Goal: Answer question/provide support

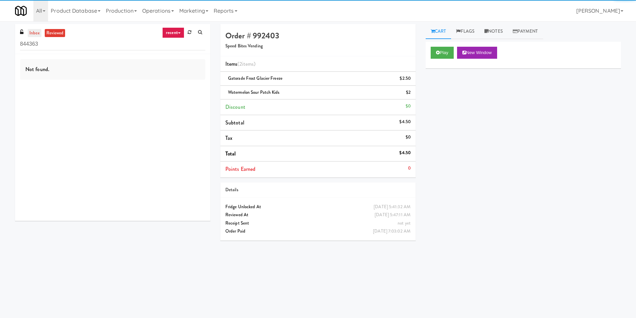
click at [38, 33] on link "inbox" at bounding box center [35, 33] width 14 height 8
click at [94, 46] on input "844363" at bounding box center [112, 44] width 185 height 12
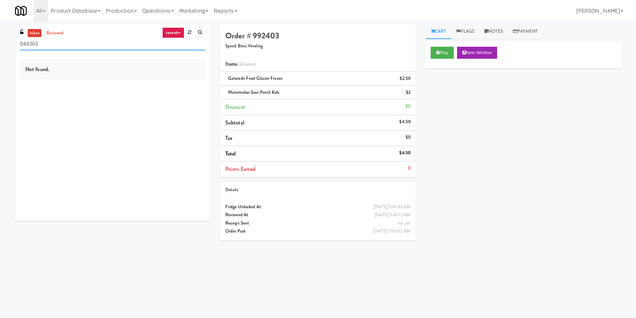
click at [94, 46] on input "844363" at bounding box center [112, 44] width 185 height 12
click at [98, 46] on input "text" at bounding box center [112, 44] width 185 height 12
click at [113, 46] on input "text" at bounding box center [112, 44] width 185 height 12
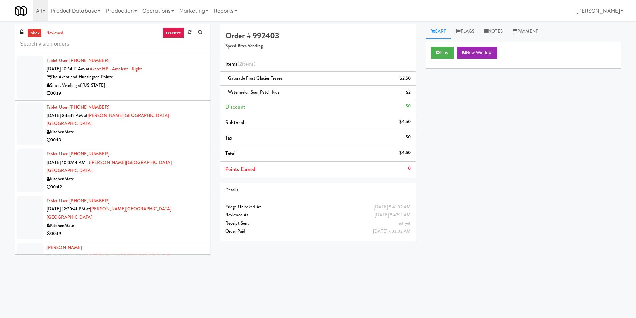
click at [174, 175] on div "KitchenMate" at bounding box center [126, 179] width 159 height 8
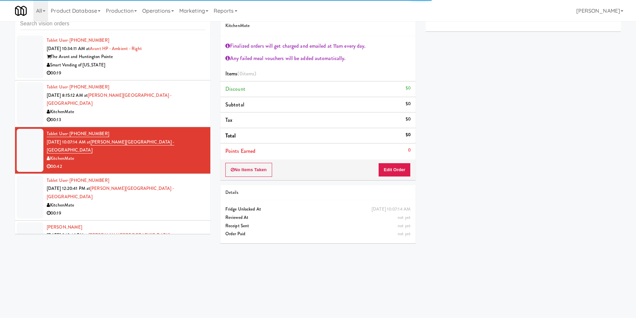
scroll to position [21, 0]
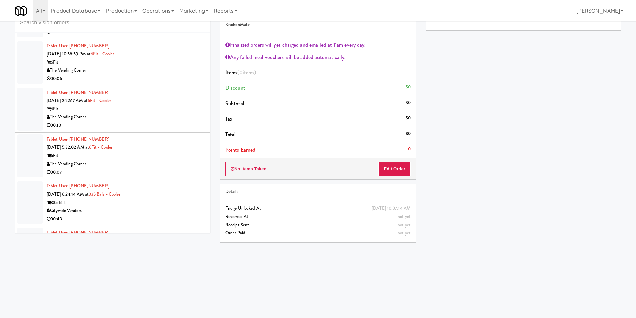
click at [160, 229] on div "Tablet User · (267) 298-6331 [DATE] 3:40:02 AM at 335 Bala - Cooler 335 Bala Ci…" at bounding box center [126, 249] width 159 height 41
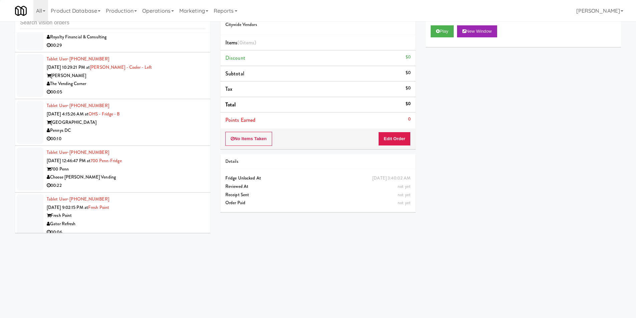
scroll to position [1069, 0]
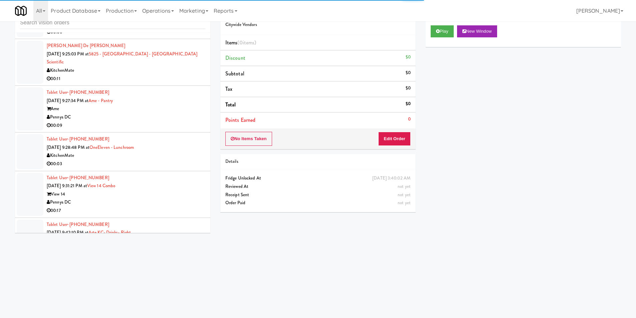
click at [185, 221] on div "Tablet User · (816) 679-7857 [DATE] 9:42:10 PM at Arte KC- Drinks- Right Arte […" at bounding box center [126, 241] width 159 height 41
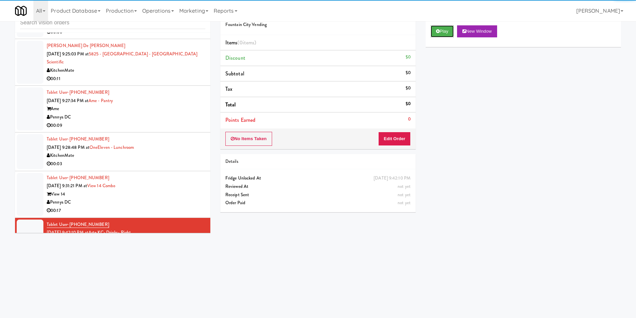
click at [438, 33] on icon at bounding box center [438, 31] width 4 height 4
